Goal: Task Accomplishment & Management: Complete application form

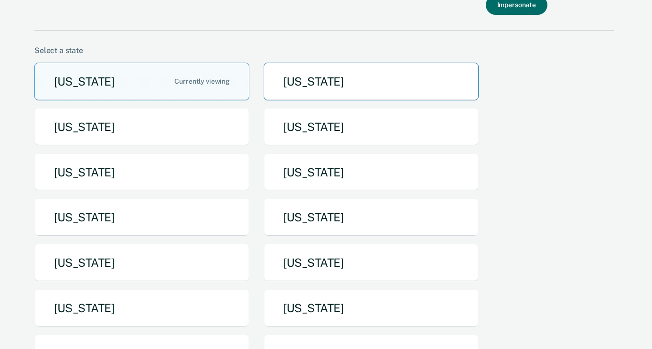
scroll to position [157, 0]
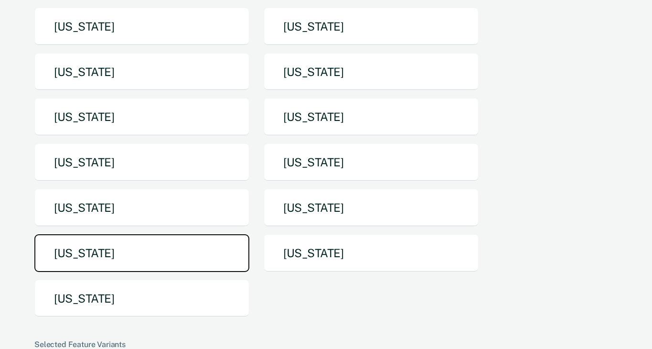
click at [161, 245] on button "Tennessee" at bounding box center [141, 253] width 215 height 38
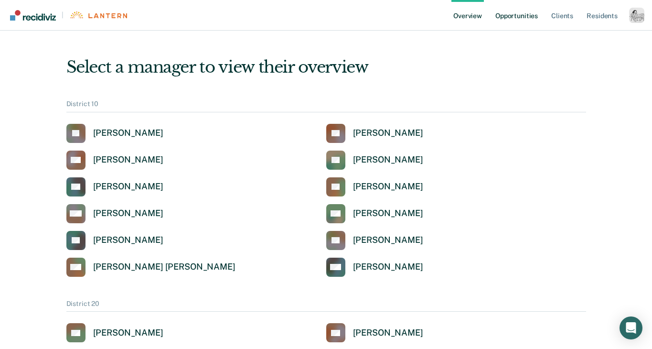
click at [514, 12] on link "Opportunities" at bounding box center [516, 15] width 46 height 31
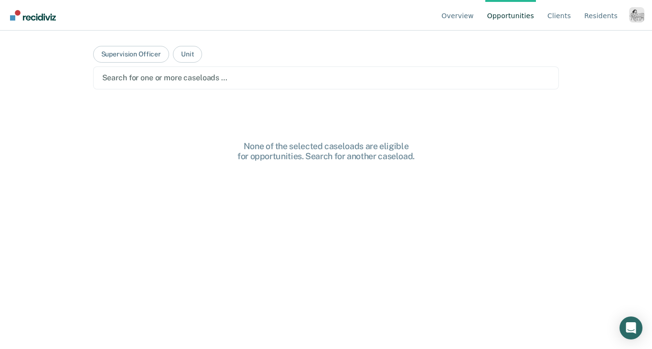
click at [633, 12] on div "Profile dropdown button" at bounding box center [636, 14] width 15 height 15
click at [634, 14] on div "Profile dropdown button" at bounding box center [636, 14] width 15 height 15
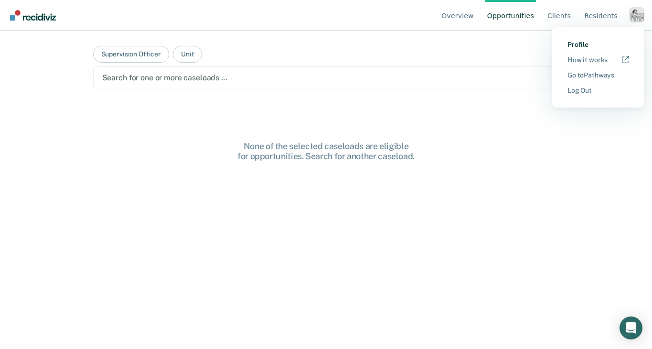
click at [572, 43] on link "Profile" at bounding box center [598, 45] width 62 height 8
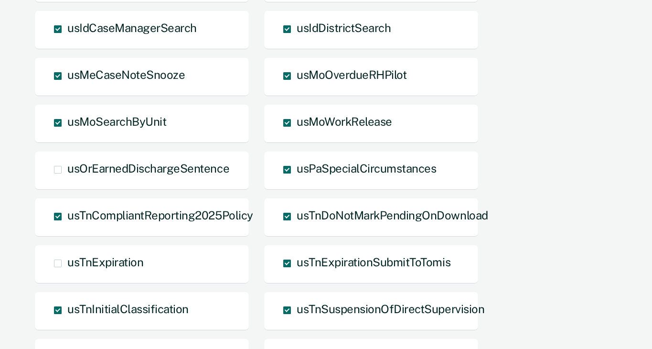
scroll to position [1162, 0]
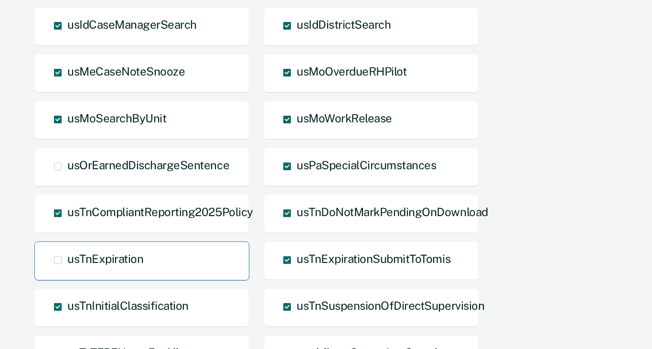
click at [120, 260] on span "usTnExpiration" at bounding box center [105, 258] width 76 height 13
click at [67, 267] on input "usTnExpiration" at bounding box center [67, 267] width 0 height 0
click at [120, 260] on span "usTnExpiration Overridden" at bounding box center [105, 258] width 76 height 13
click at [67, 275] on input "usTnExpiration Overridden" at bounding box center [67, 275] width 0 height 0
click at [120, 260] on span "usTnExpiration" at bounding box center [105, 258] width 76 height 13
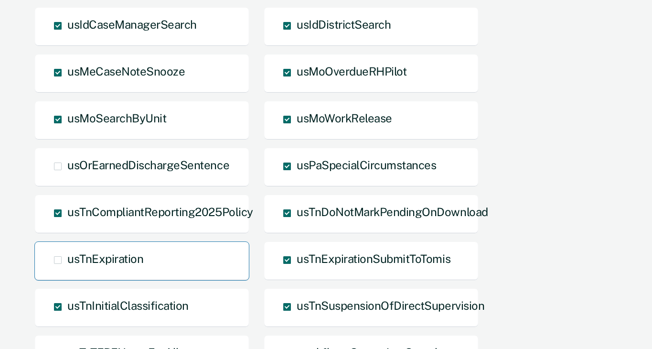
click at [67, 267] on input "usTnExpiration" at bounding box center [67, 267] width 0 height 0
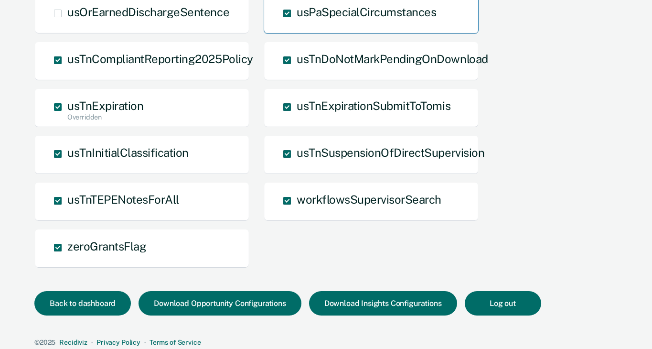
scroll to position [1319, 0]
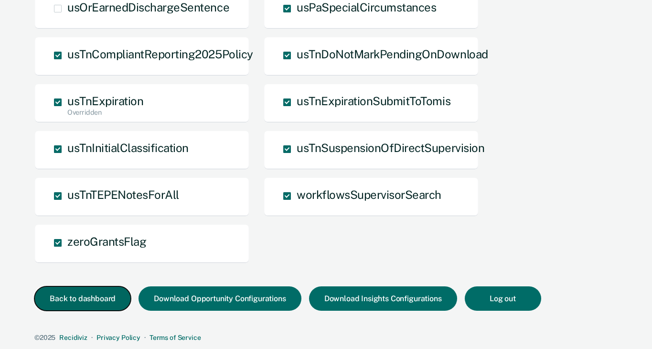
click at [85, 305] on button "Back to dashboard" at bounding box center [82, 298] width 96 height 24
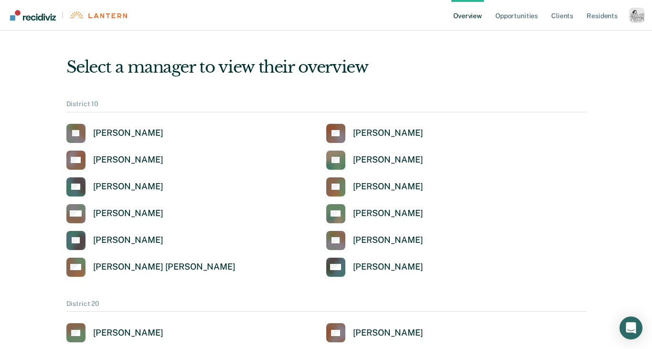
click at [631, 13] on div "Profile dropdown button" at bounding box center [636, 15] width 15 height 15
click at [502, 15] on link "Opportunities" at bounding box center [516, 15] width 46 height 31
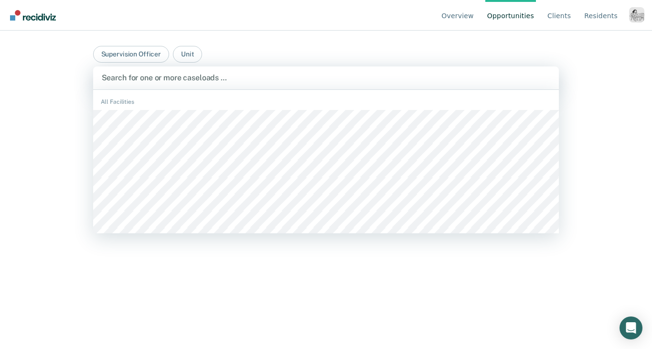
click at [253, 72] on div at bounding box center [326, 77] width 449 height 11
type input "ky"
click at [207, 88] on div "Clear caseloads" at bounding box center [326, 77] width 466 height 23
type input "tam"
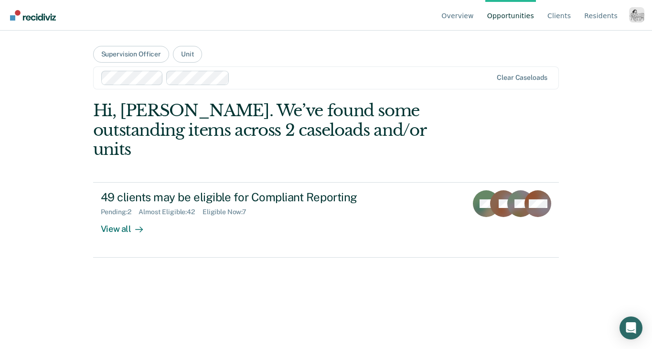
click at [637, 20] on div "Profile dropdown button" at bounding box center [636, 14] width 15 height 15
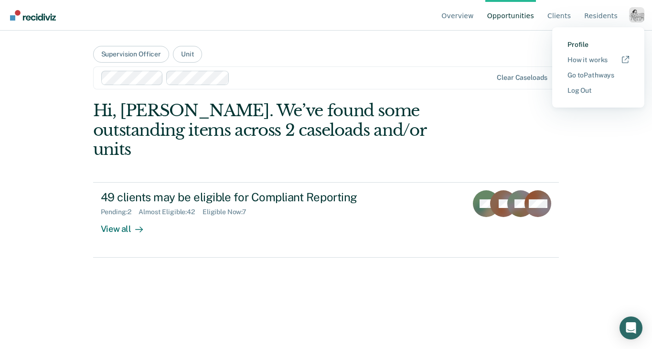
click at [588, 43] on link "Profile" at bounding box center [598, 45] width 62 height 8
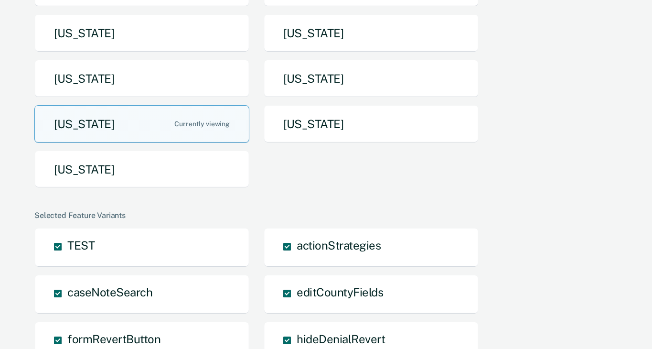
scroll to position [285, 0]
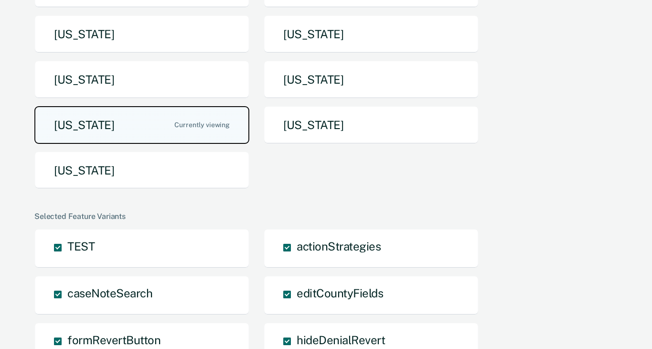
click at [172, 122] on button "[US_STATE]" at bounding box center [141, 125] width 215 height 38
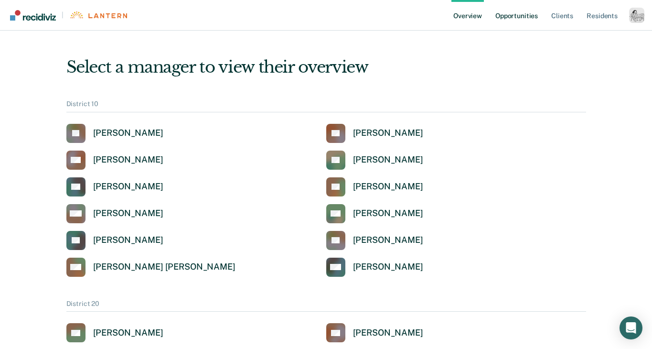
click at [511, 14] on link "Opportunities" at bounding box center [516, 15] width 46 height 31
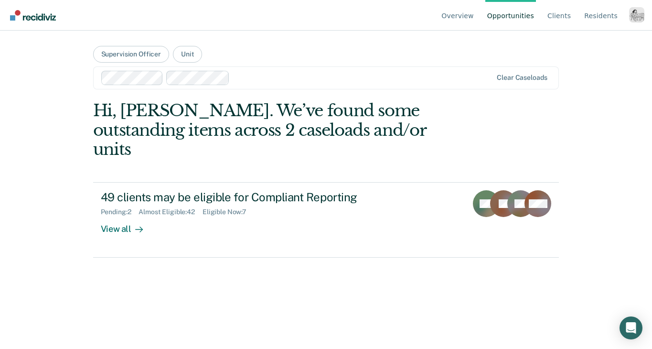
click at [231, 79] on div at bounding box center [297, 78] width 392 height 14
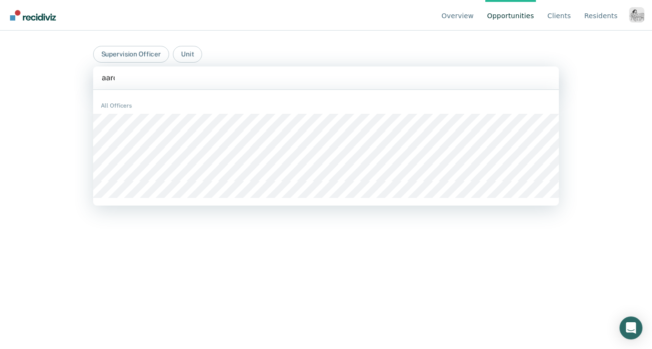
type input "[PERSON_NAME]"
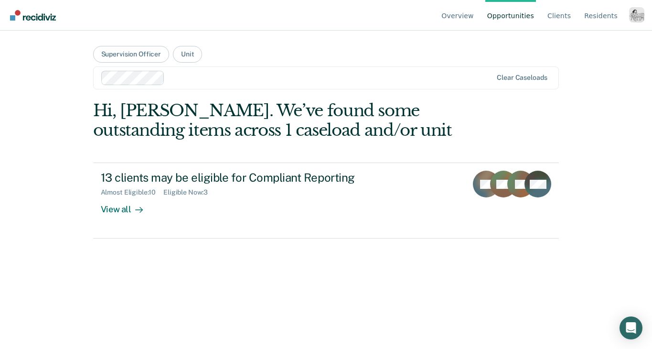
click at [625, 18] on ul "Overview Opportunities Client s Resident s" at bounding box center [534, 15] width 190 height 31
click at [629, 18] on div "Profile dropdown button" at bounding box center [636, 14] width 15 height 15
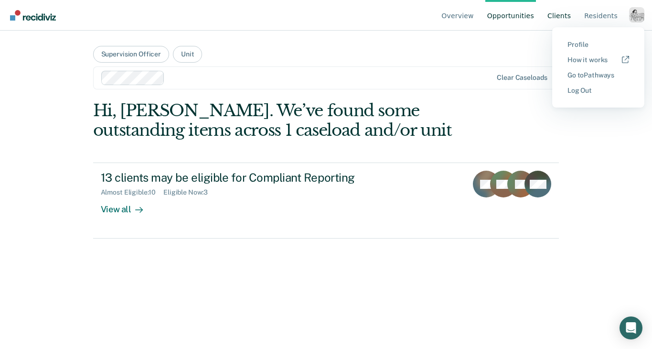
click at [567, 14] on link "Client s" at bounding box center [558, 15] width 27 height 31
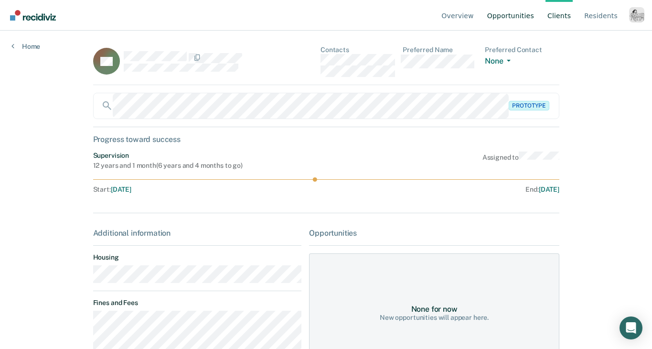
click at [512, 16] on link "Opportunities" at bounding box center [510, 15] width 51 height 31
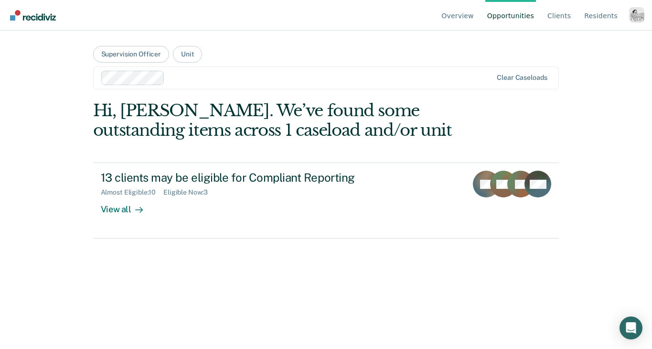
click at [628, 20] on ul "Overview Opportunities Client s Resident s" at bounding box center [534, 15] width 190 height 31
click at [634, 19] on div "Profile dropdown button" at bounding box center [636, 14] width 15 height 15
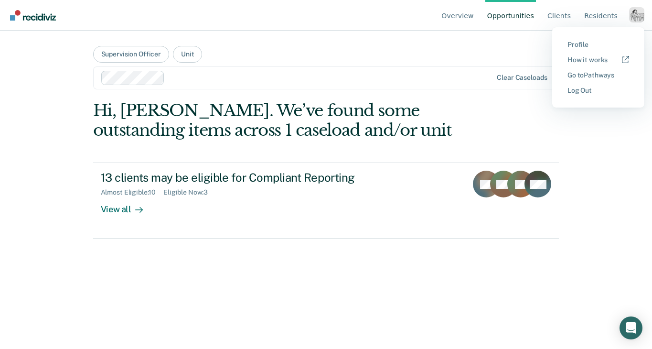
click at [574, 39] on button "Profile" at bounding box center [598, 44] width 92 height 15
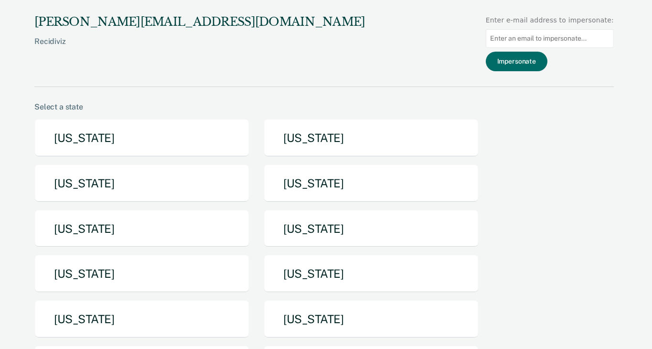
click at [558, 38] on input "Main chart and filter content" at bounding box center [550, 38] width 128 height 19
paste input "[PERSON_NAME][EMAIL_ADDRESS][PERSON_NAME][DOMAIN_NAME]"
type input "[PERSON_NAME][EMAIL_ADDRESS][PERSON_NAME][DOMAIN_NAME]"
click at [537, 55] on button "Impersonate" at bounding box center [517, 62] width 62 height 20
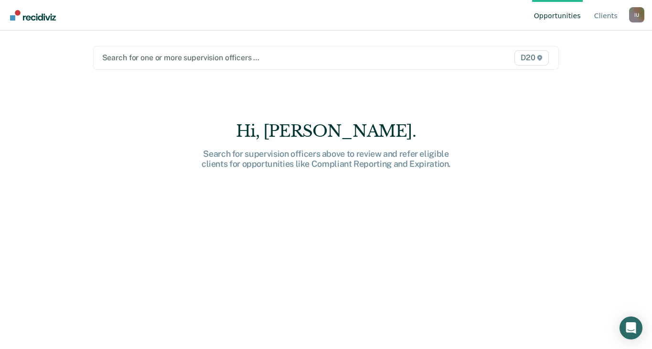
click at [266, 63] on div at bounding box center [258, 57] width 313 height 11
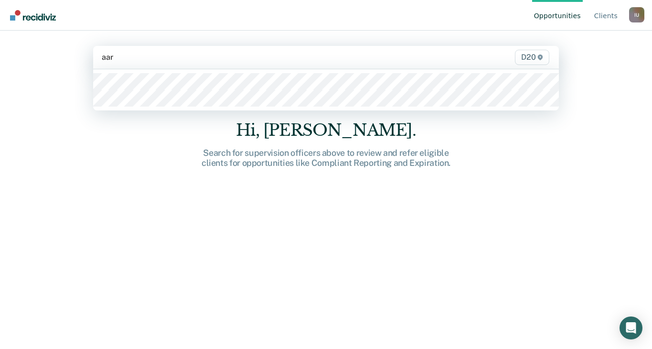
type input "aar"
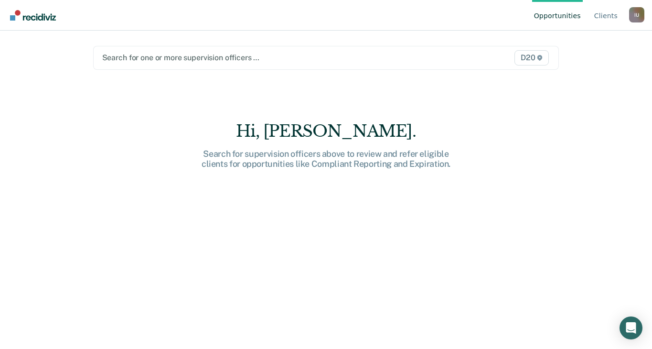
click at [281, 62] on div at bounding box center [258, 57] width 313 height 11
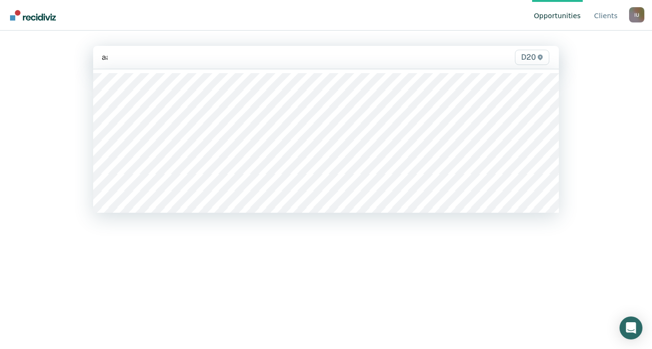
type input "aar"
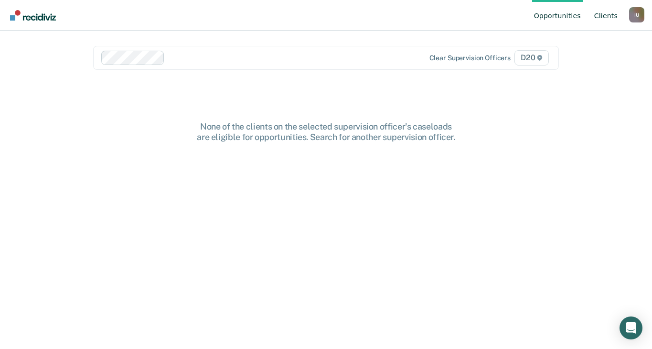
click at [599, 23] on link "Client s" at bounding box center [605, 15] width 27 height 31
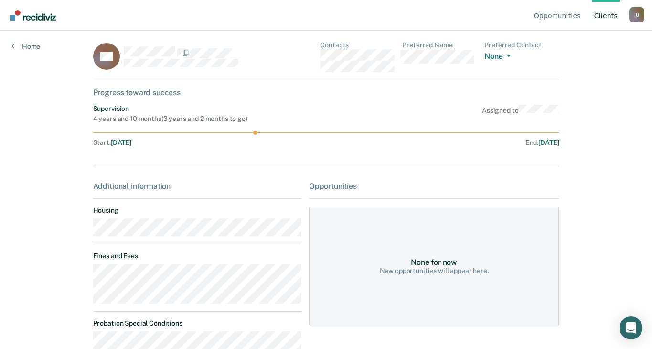
scroll to position [9, 0]
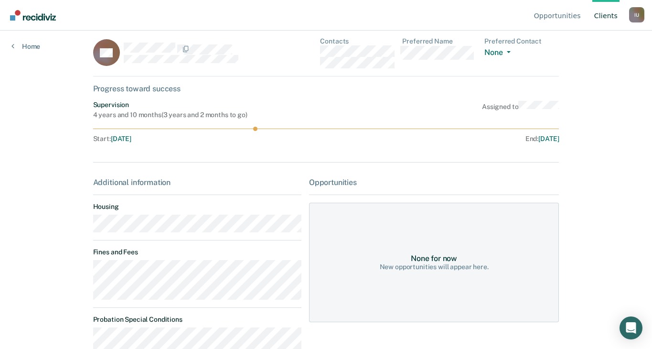
click at [632, 16] on div "I U" at bounding box center [636, 14] width 15 height 15
click at [568, 44] on link "Profile" at bounding box center [598, 45] width 62 height 8
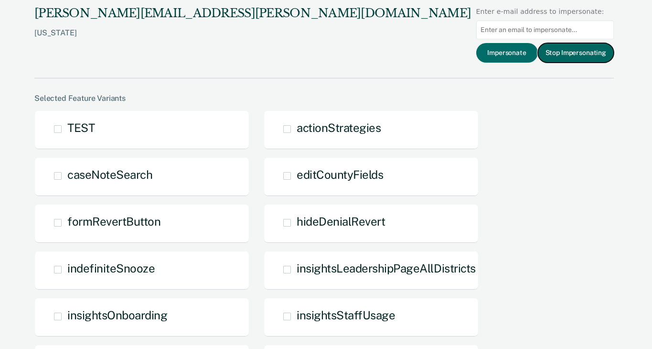
click at [569, 55] on button "Stop Impersonating" at bounding box center [576, 53] width 76 height 20
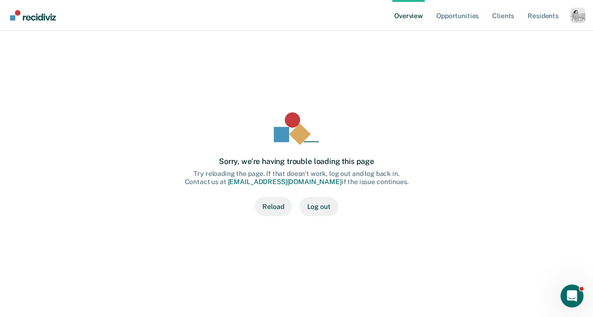
click at [572, 19] on div "Profile dropdown button" at bounding box center [577, 15] width 15 height 15
click at [510, 40] on link "Profile" at bounding box center [539, 44] width 62 height 8
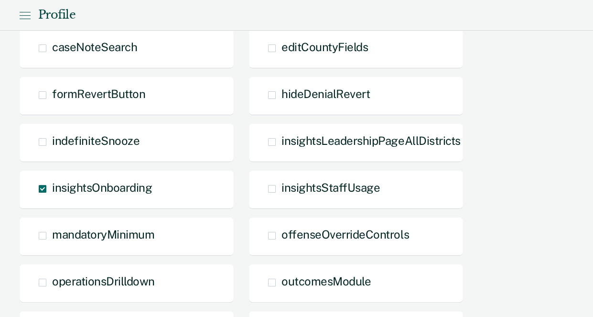
scroll to position [531, 0]
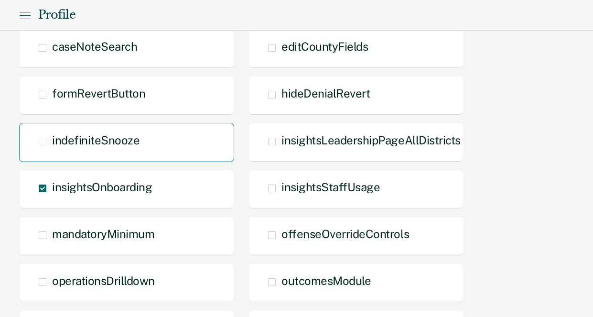
click at [53, 139] on span "indefiniteSnooze" at bounding box center [95, 139] width 87 height 13
click at [52, 149] on input "indefiniteSnooze" at bounding box center [52, 149] width 0 height 0
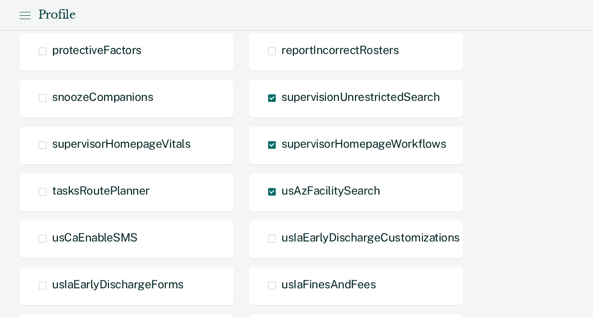
scroll to position [817, 0]
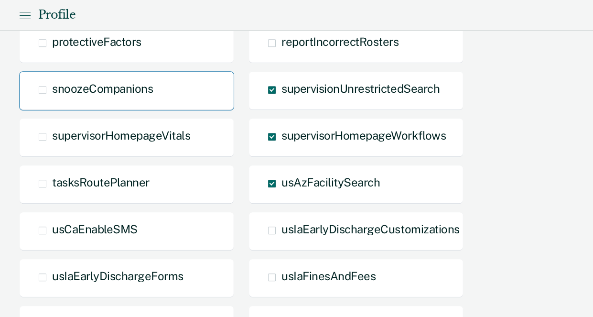
click at [103, 101] on div "snoozeCompanions" at bounding box center [126, 90] width 215 height 39
click at [45, 92] on div "snoozeCompanions" at bounding box center [126, 90] width 215 height 39
click at [38, 90] on div "snoozeCompanions" at bounding box center [126, 90] width 215 height 39
click at [53, 92] on span "snoozeCompanions" at bounding box center [102, 88] width 101 height 13
click at [52, 97] on input "snoozeCompanions" at bounding box center [52, 97] width 0 height 0
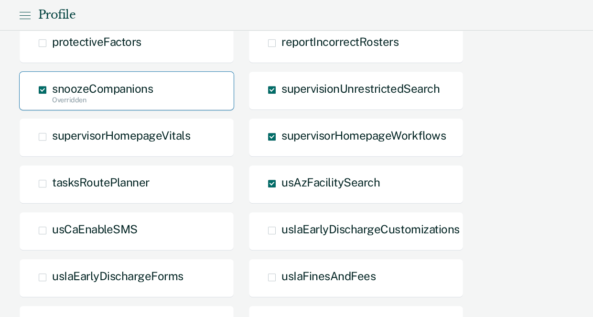
click at [53, 92] on span "snoozeCompanions Overridden" at bounding box center [102, 88] width 101 height 13
click at [52, 105] on input "snoozeCompanions Overridden" at bounding box center [52, 105] width 0 height 0
click at [53, 93] on span "snoozeCompanions" at bounding box center [102, 88] width 101 height 13
click at [52, 97] on input "snoozeCompanions" at bounding box center [52, 97] width 0 height 0
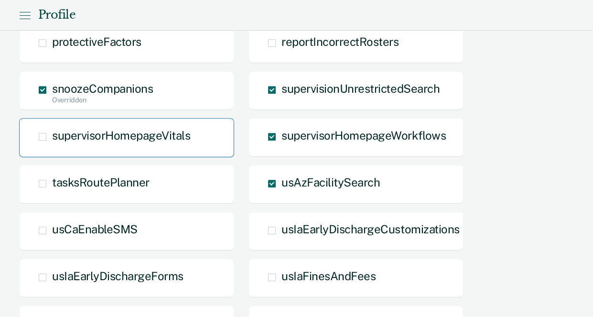
click at [50, 134] on label "supervisorHomepageVitals" at bounding box center [45, 134] width 13 height 8
click at [52, 144] on input "supervisorHomepageVitals" at bounding box center [52, 144] width 0 height 0
click at [53, 136] on span "supervisorHomepageVitals Overridden" at bounding box center [121, 134] width 138 height 13
click at [52, 152] on input "supervisorHomepageVitals Overridden" at bounding box center [52, 152] width 0 height 0
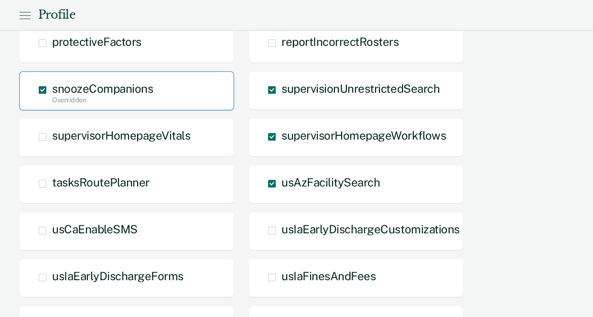
click at [66, 93] on span "snoozeCompanions Overridden" at bounding box center [102, 88] width 101 height 13
click at [52, 105] on input "snoozeCompanions Overridden" at bounding box center [52, 105] width 0 height 0
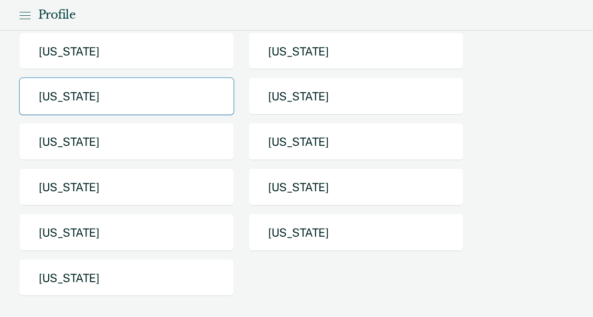
scroll to position [190, 0]
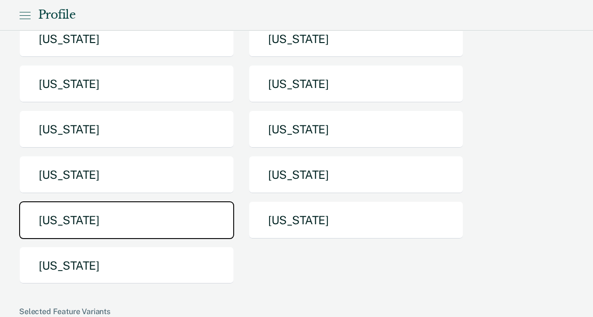
click at [124, 206] on button "[US_STATE]" at bounding box center [126, 220] width 215 height 38
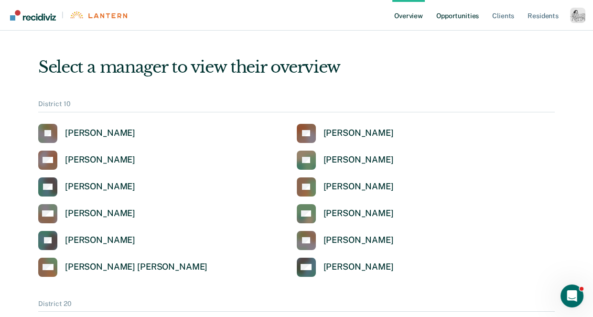
click at [461, 16] on link "Opportunities" at bounding box center [457, 15] width 46 height 31
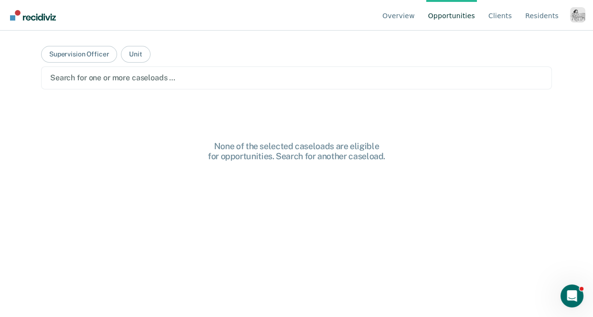
click at [226, 76] on div at bounding box center [296, 77] width 492 height 11
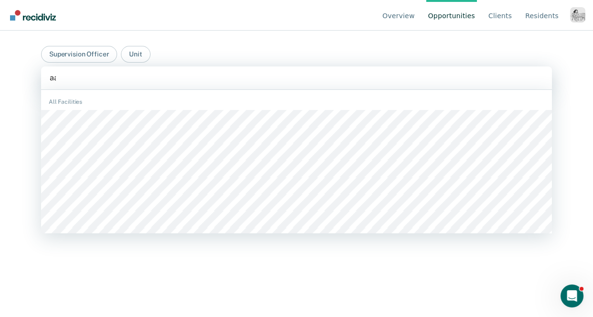
type input "[PERSON_NAME]"
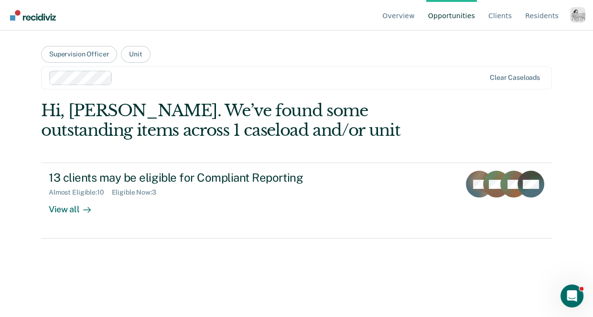
click at [581, 19] on div "Profile dropdown button" at bounding box center [577, 14] width 15 height 15
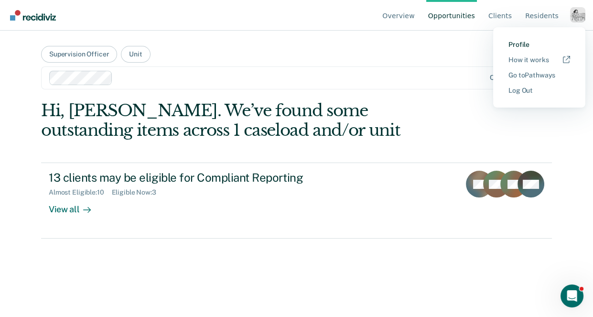
click at [522, 41] on link "Profile" at bounding box center [539, 45] width 62 height 8
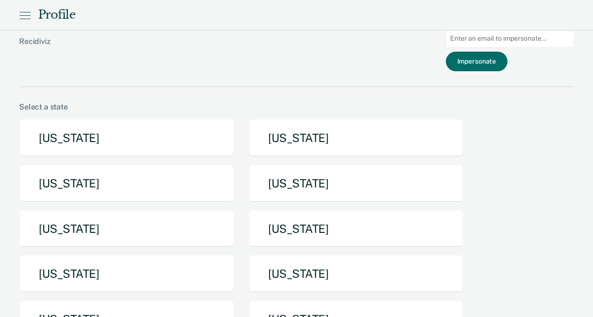
click at [506, 46] on input "Main chart and filter content" at bounding box center [510, 38] width 128 height 19
paste input "[PERSON_NAME][EMAIL_ADDRESS][PERSON_NAME][DOMAIN_NAME]"
type input "[PERSON_NAME][EMAIL_ADDRESS][PERSON_NAME][DOMAIN_NAME]"
click at [500, 58] on button "Impersonate" at bounding box center [477, 62] width 62 height 20
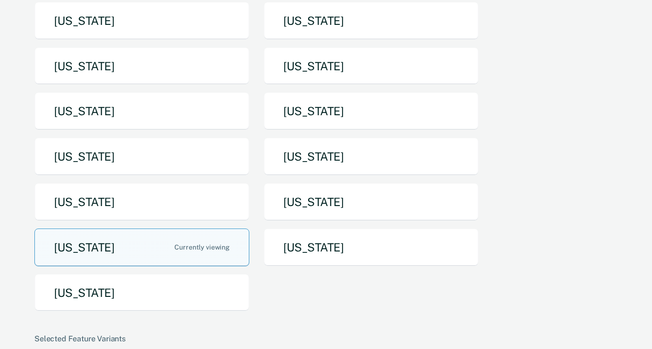
scroll to position [200, 0]
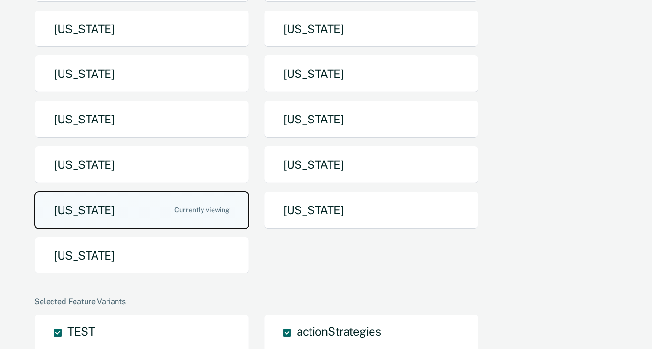
click at [193, 206] on button "[US_STATE]" at bounding box center [141, 210] width 215 height 38
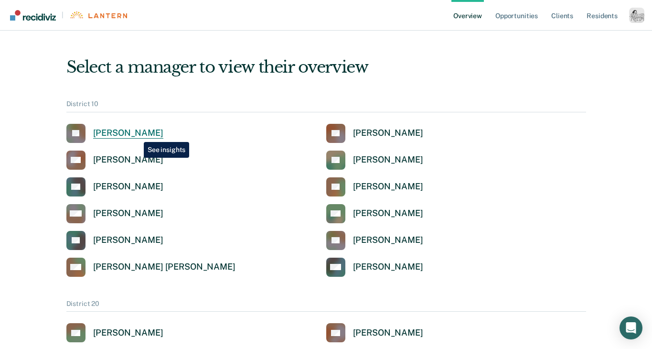
click at [137, 135] on div "[PERSON_NAME]" at bounding box center [128, 133] width 70 height 11
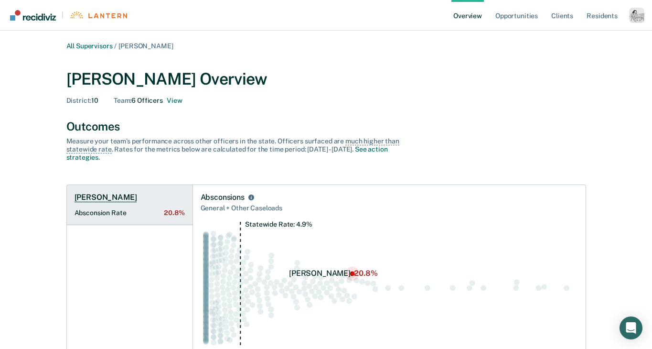
click at [118, 195] on h1 "Brandon Whitten" at bounding box center [106, 197] width 63 height 10
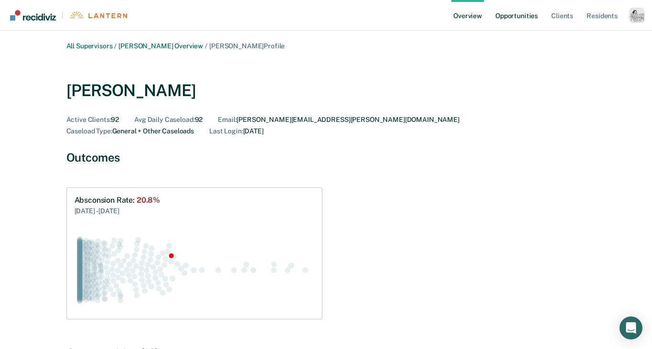
click at [516, 20] on link "Opportunities" at bounding box center [516, 15] width 46 height 31
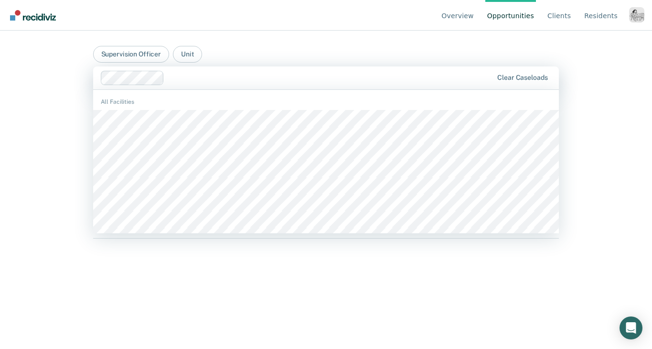
click at [259, 72] on div at bounding box center [297, 78] width 393 height 14
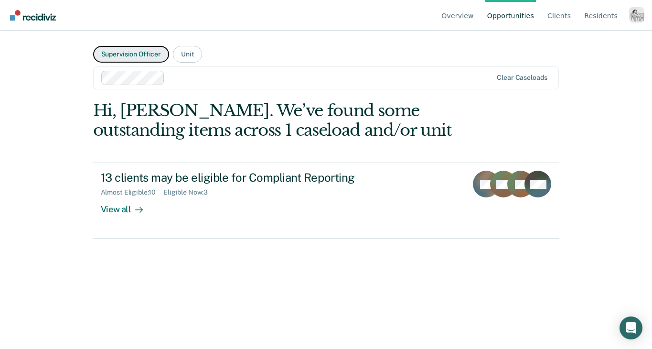
click at [151, 58] on button "Supervision Officer" at bounding box center [131, 54] width 76 height 17
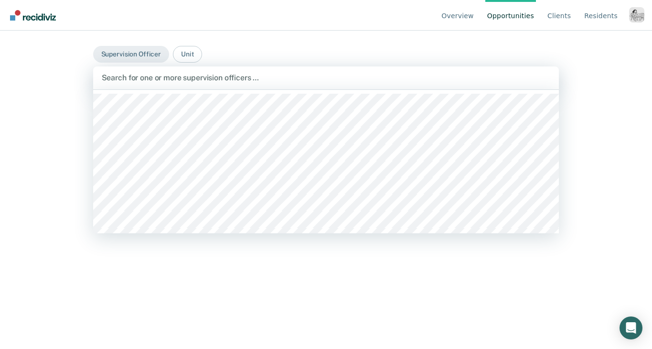
click at [214, 85] on div "Search for one or more supervision officers …" at bounding box center [326, 77] width 466 height 23
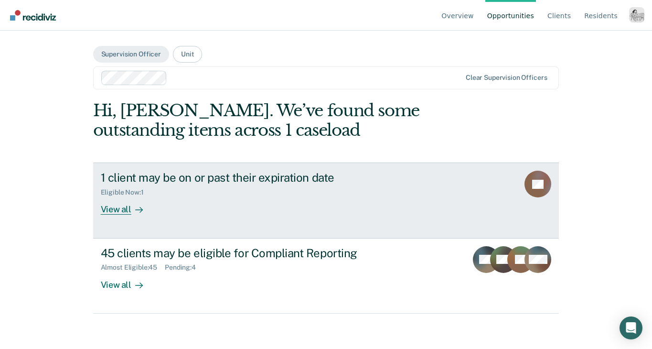
click at [113, 210] on div "View all" at bounding box center [127, 205] width 53 height 19
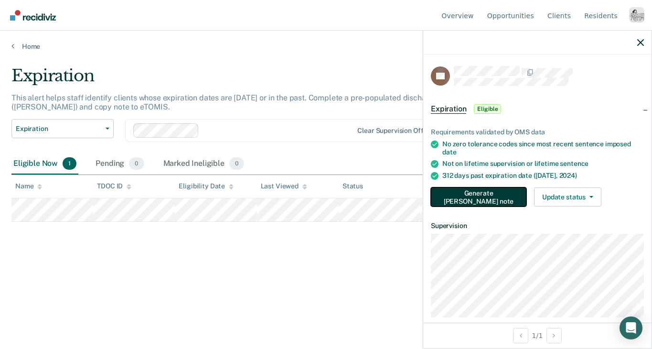
click at [477, 198] on button "Generate TEPE note" at bounding box center [479, 196] width 96 height 19
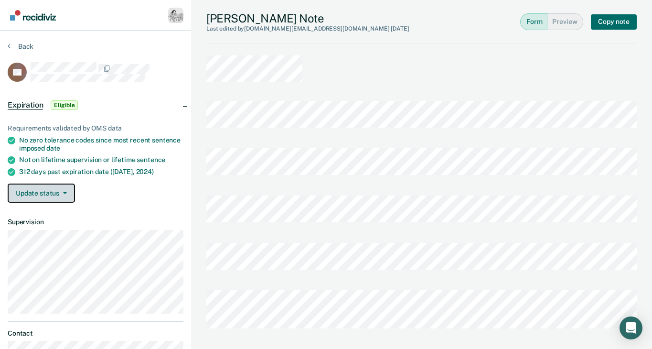
click at [37, 198] on button "Update status" at bounding box center [41, 192] width 67 height 19
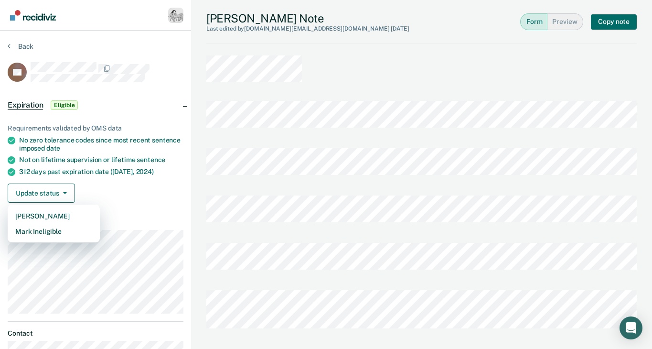
click at [345, 143] on div at bounding box center [421, 163] width 430 height 47
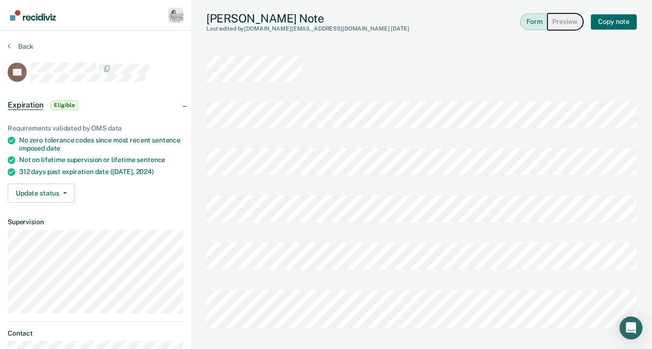
click at [565, 24] on button "Preview" at bounding box center [565, 21] width 36 height 17
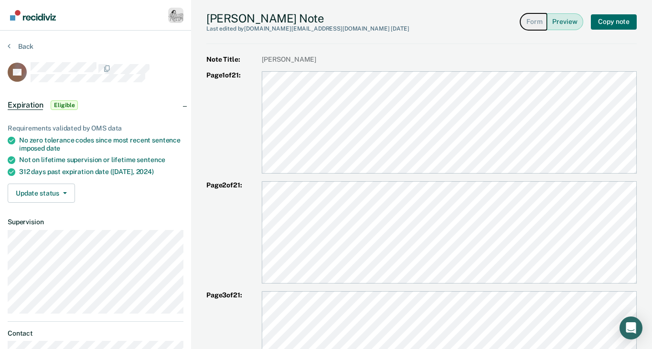
click at [526, 21] on button "Form" at bounding box center [533, 21] width 27 height 17
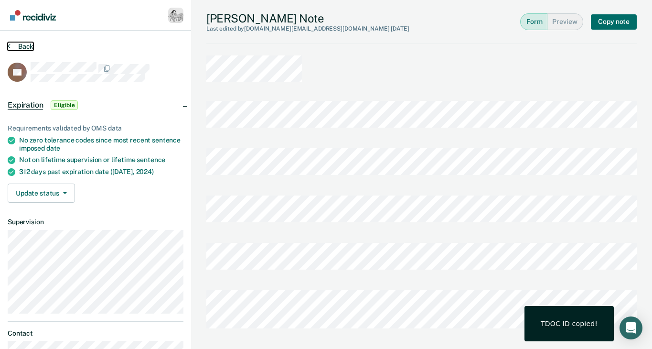
click at [21, 49] on button "Back" at bounding box center [21, 46] width 26 height 9
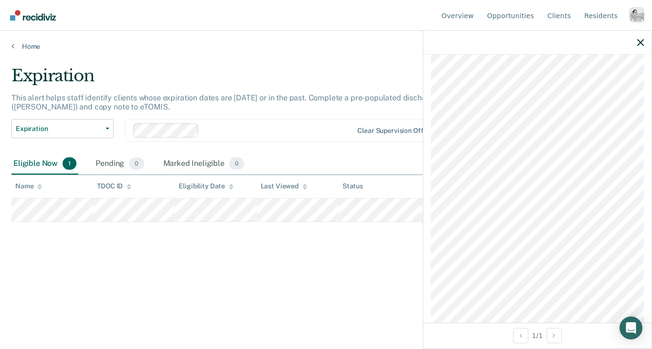
scroll to position [427, 0]
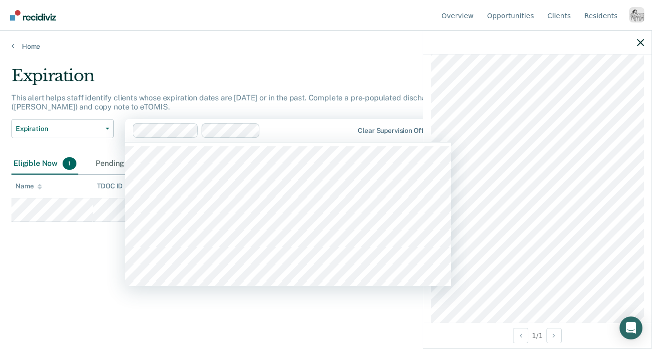
click at [275, 128] on div at bounding box center [308, 130] width 89 height 11
click at [350, 130] on div at bounding box center [349, 130] width 7 height 11
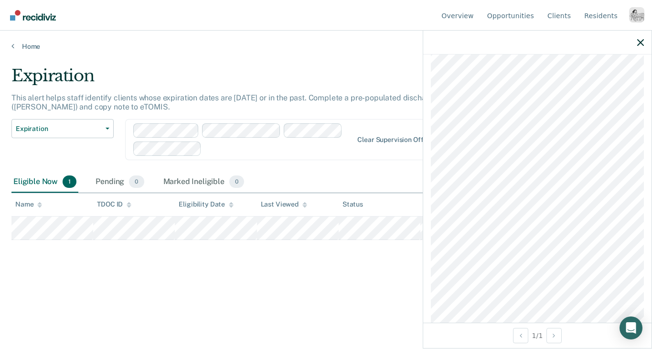
click at [241, 149] on div at bounding box center [278, 148] width 147 height 11
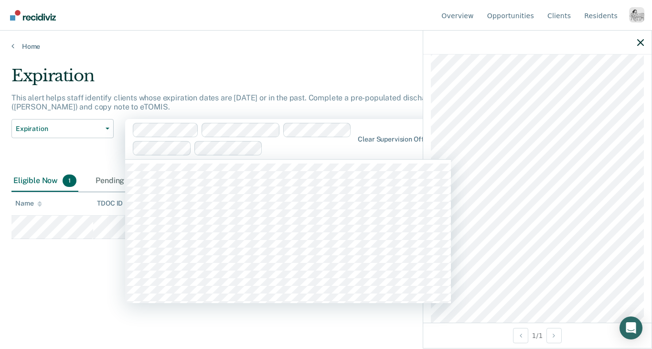
click at [282, 150] on div at bounding box center [310, 147] width 86 height 11
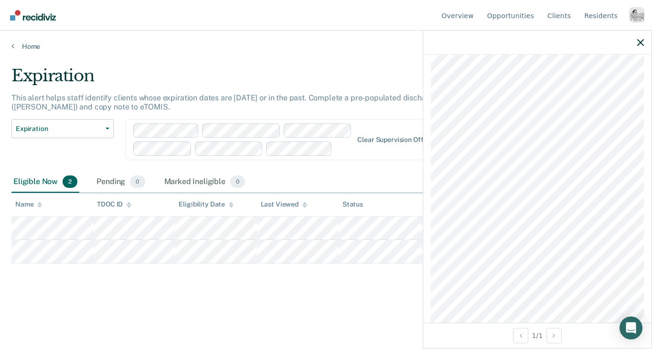
click at [346, 149] on div at bounding box center [344, 148] width 16 height 11
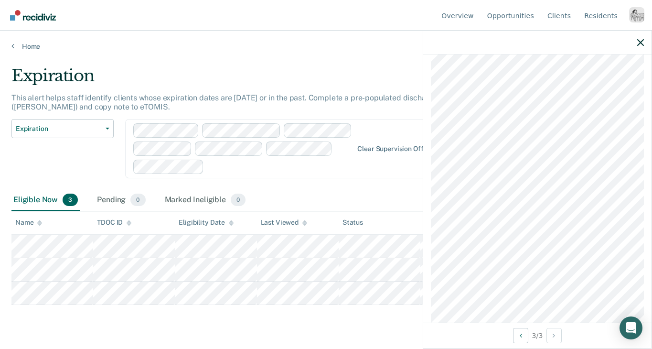
scroll to position [1408, 0]
